Goal: Transaction & Acquisition: Purchase product/service

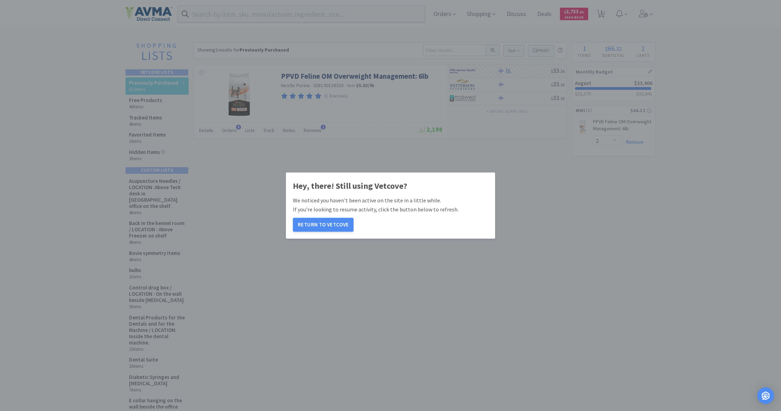
select select "2"
click at [319, 226] on button "Return to Vetcove" at bounding box center [323, 225] width 61 height 14
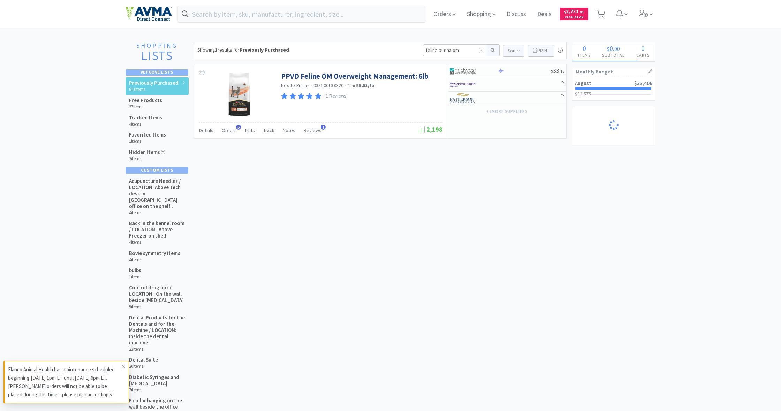
scroll to position [2, 0]
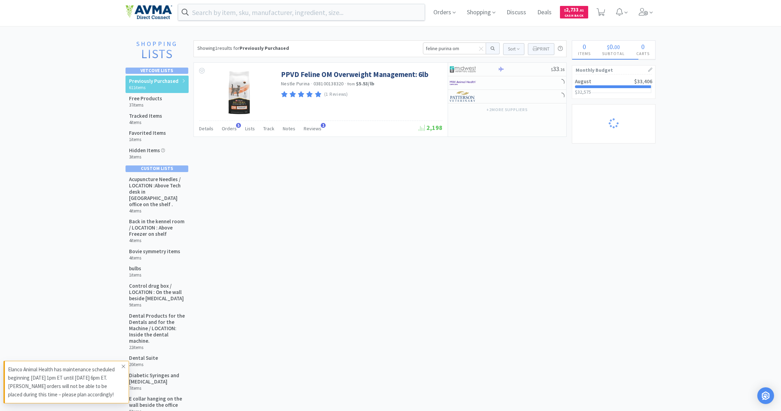
click at [124, 365] on icon at bounding box center [123, 367] width 4 height 6
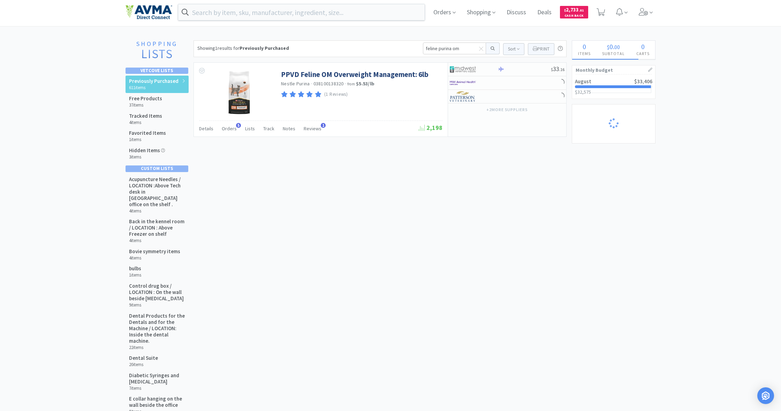
select select "2"
drag, startPoint x: 458, startPoint y: 49, endPoint x: 406, endPoint y: 47, distance: 52.0
click at [406, 47] on div "Showing 1 results for Previously Purchased feline purina om Sort Print Previous…" at bounding box center [379, 48] width 373 height 17
type input "50439"
click at [492, 48] on button at bounding box center [493, 49] width 14 height 12
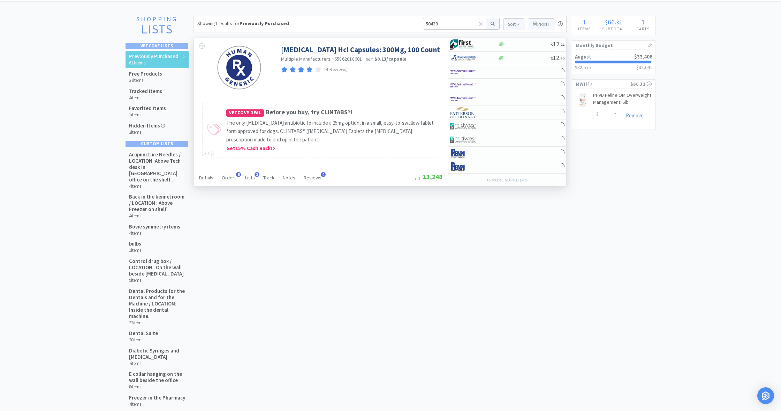
scroll to position [28, 0]
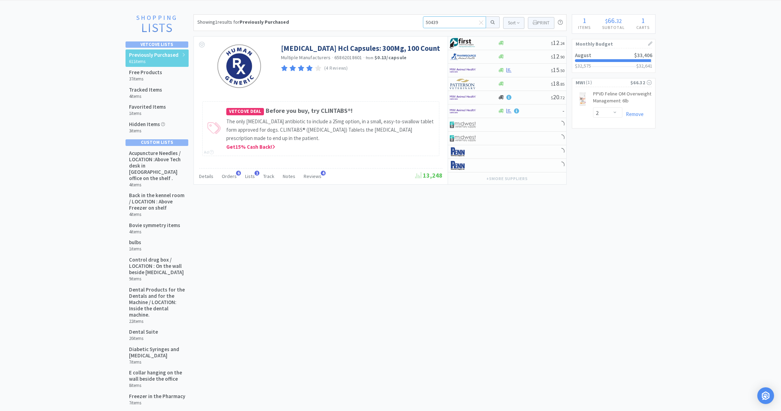
drag, startPoint x: 427, startPoint y: 22, endPoint x: 399, endPoint y: 22, distance: 28.2
click at [399, 22] on div "Showing 1 results for Previously Purchased 50439 Sort Print Previously Purchase…" at bounding box center [379, 22] width 373 height 17
type input "act"
click at [492, 22] on button at bounding box center [493, 22] width 14 height 12
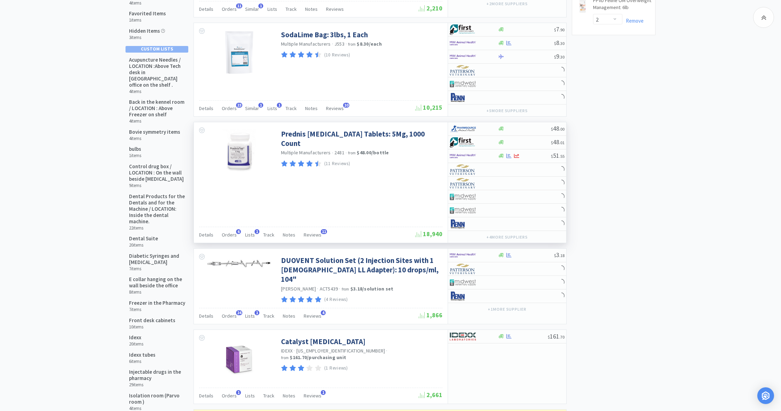
scroll to position [122, 0]
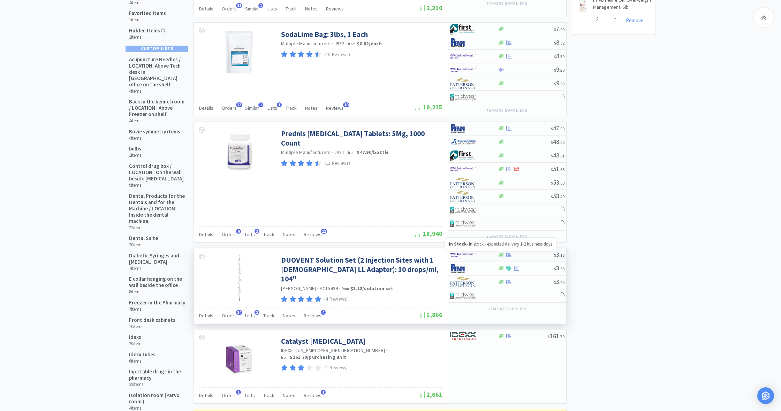
click at [502, 257] on icon at bounding box center [500, 255] width 5 height 4
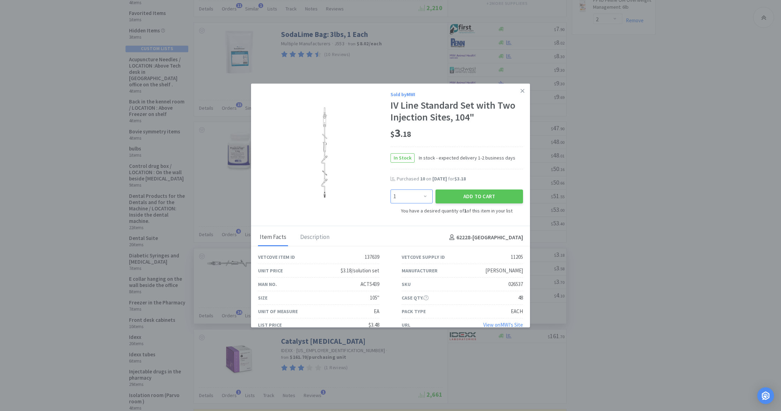
select select "15"
click at [485, 195] on button "Add to Cart" at bounding box center [478, 197] width 87 height 14
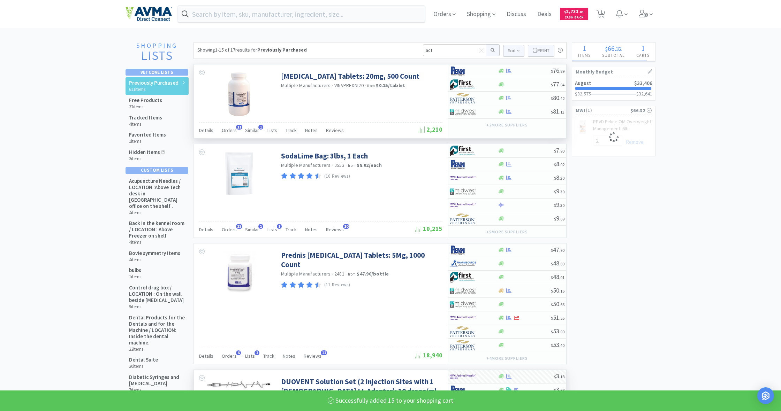
select select "15"
select select "2"
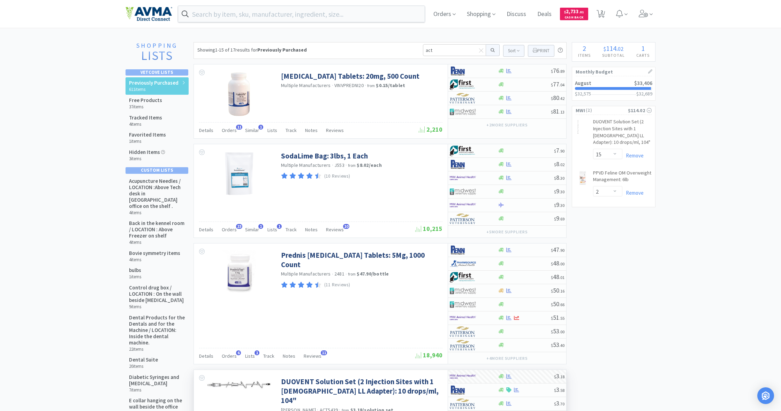
scroll to position [0, 0]
